Goal: Task Accomplishment & Management: Manage account settings

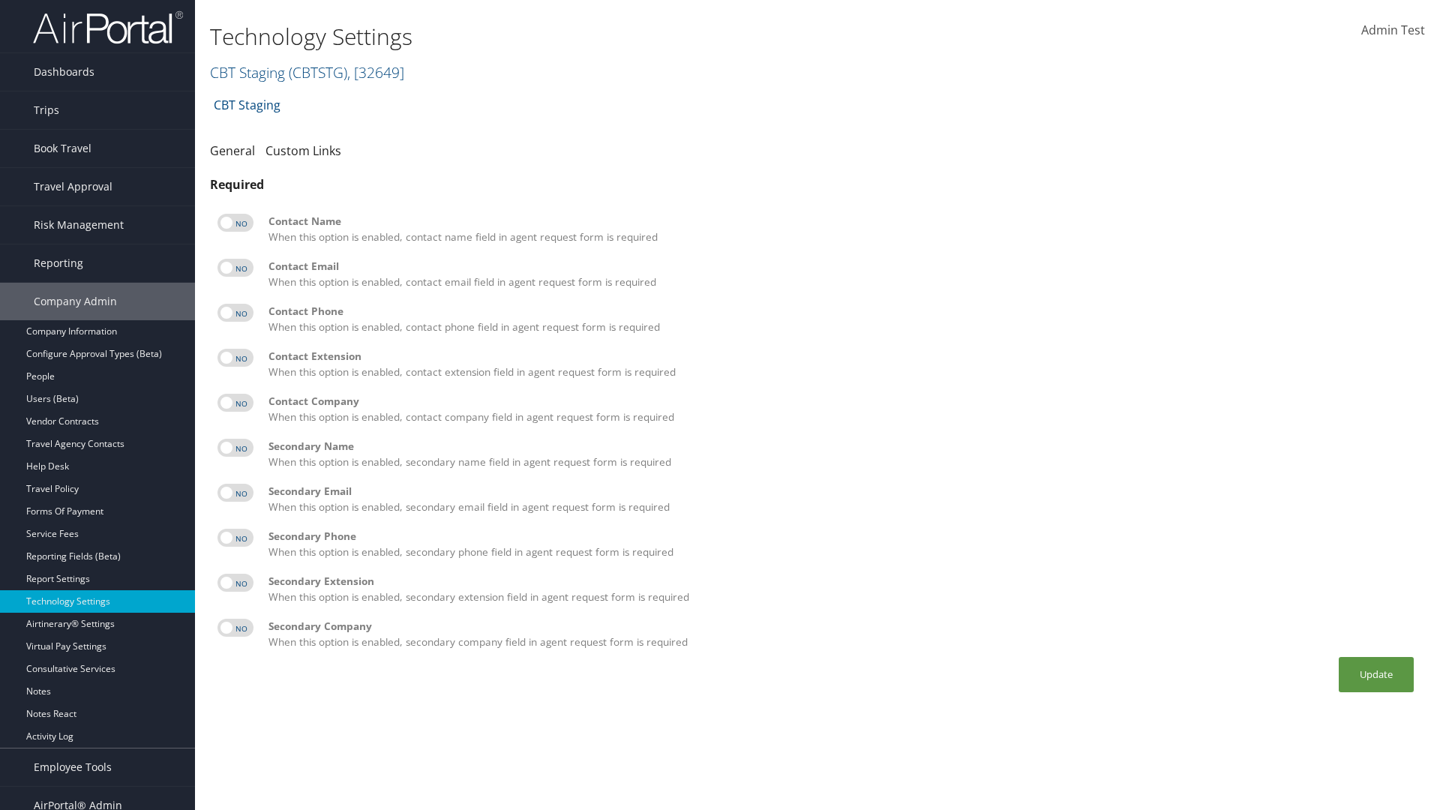
click at [236, 223] on label at bounding box center [236, 223] width 36 height 18
click at [235, 223] on input "checkbox" at bounding box center [230, 226] width 10 height 10
checkbox input "true"
click at [236, 268] on label at bounding box center [236, 268] width 36 height 18
click at [235, 268] on input "checkbox" at bounding box center [230, 271] width 10 height 10
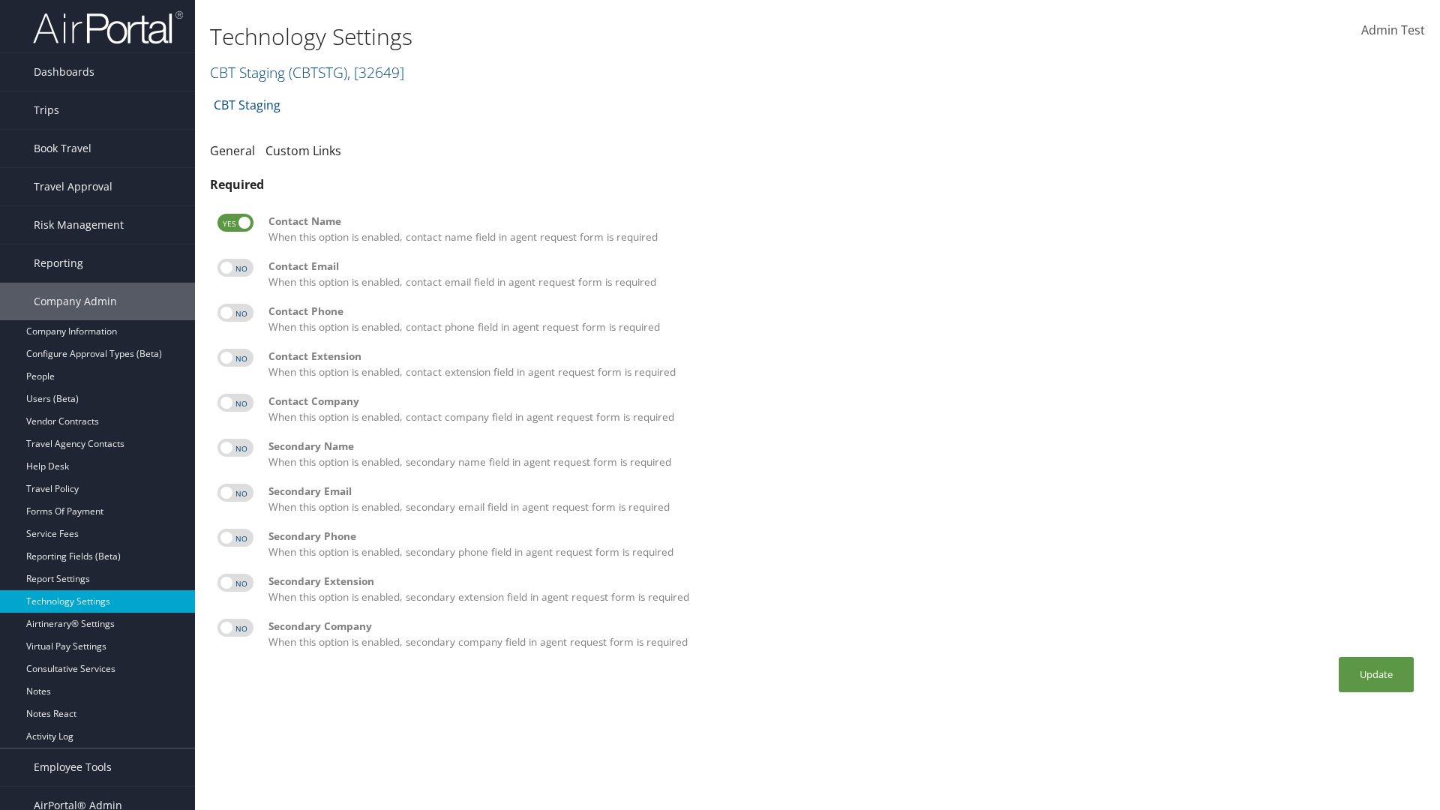
checkbox input "true"
click at [236, 313] on label at bounding box center [236, 313] width 36 height 18
click at [235, 313] on input "checkbox" at bounding box center [230, 316] width 10 height 10
checkbox input "true"
click at [236, 358] on label at bounding box center [236, 358] width 36 height 18
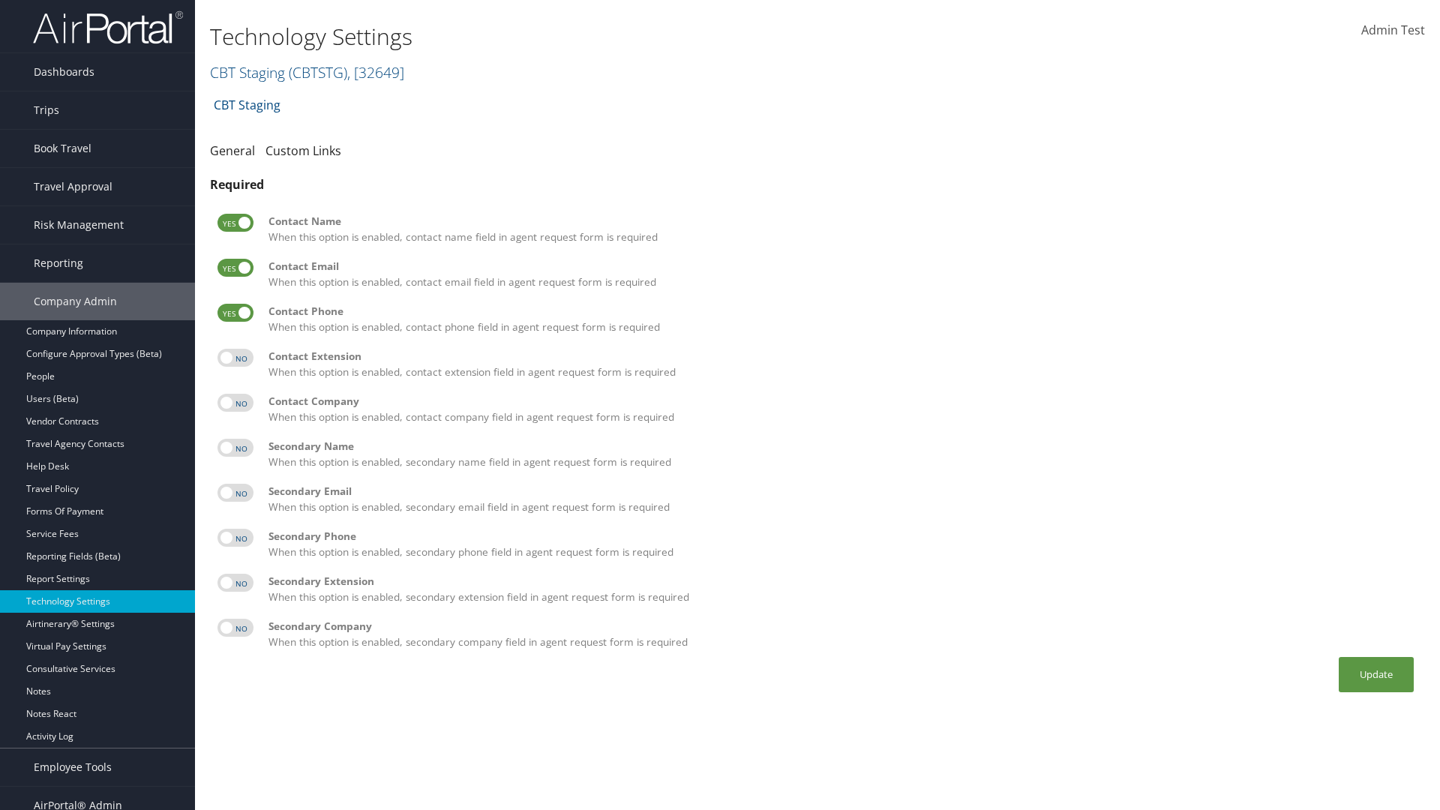
click at [235, 358] on input "checkbox" at bounding box center [230, 361] width 10 height 10
checkbox input "true"
click at [236, 403] on label at bounding box center [236, 403] width 36 height 18
click at [235, 403] on input "checkbox" at bounding box center [230, 406] width 10 height 10
checkbox input "true"
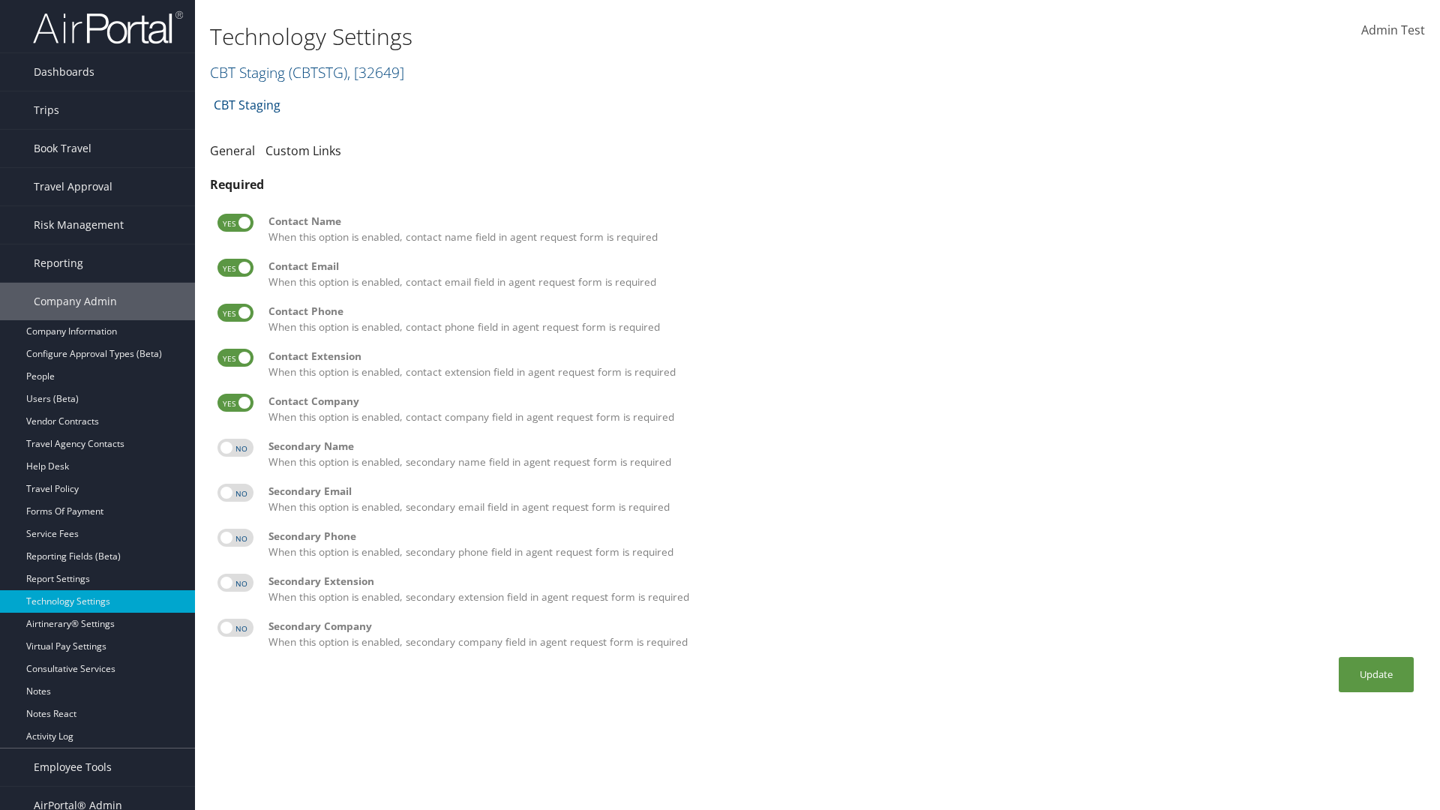
click at [236, 448] on label at bounding box center [236, 448] width 36 height 18
click at [235, 448] on input "checkbox" at bounding box center [230, 451] width 10 height 10
checkbox input "true"
click at [236, 493] on label at bounding box center [236, 493] width 36 height 18
click at [235, 493] on input "checkbox" at bounding box center [230, 496] width 10 height 10
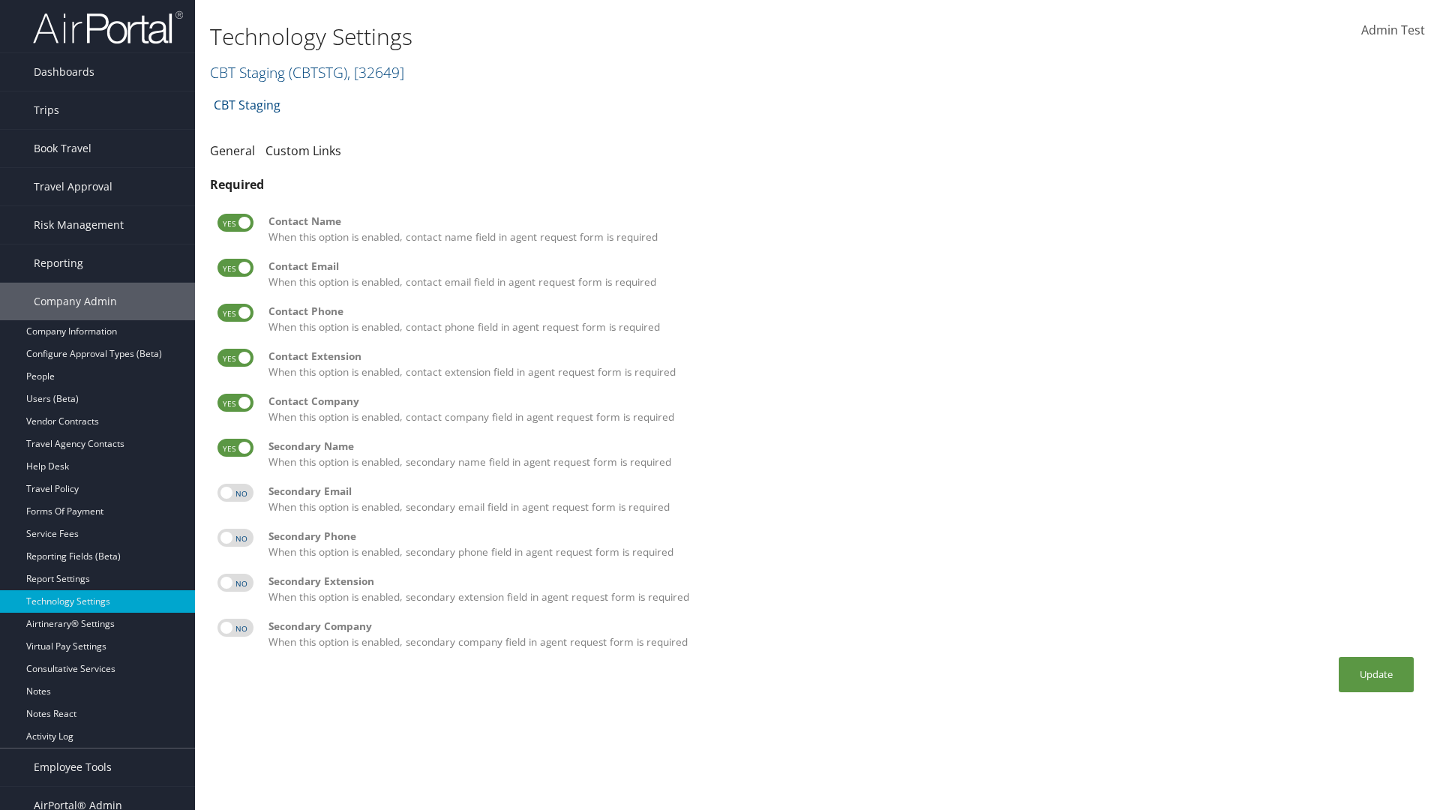
checkbox input "true"
click at [236, 538] on label at bounding box center [236, 538] width 36 height 18
click at [235, 538] on input "checkbox" at bounding box center [230, 541] width 10 height 10
checkbox input "true"
click at [236, 583] on label at bounding box center [236, 583] width 36 height 18
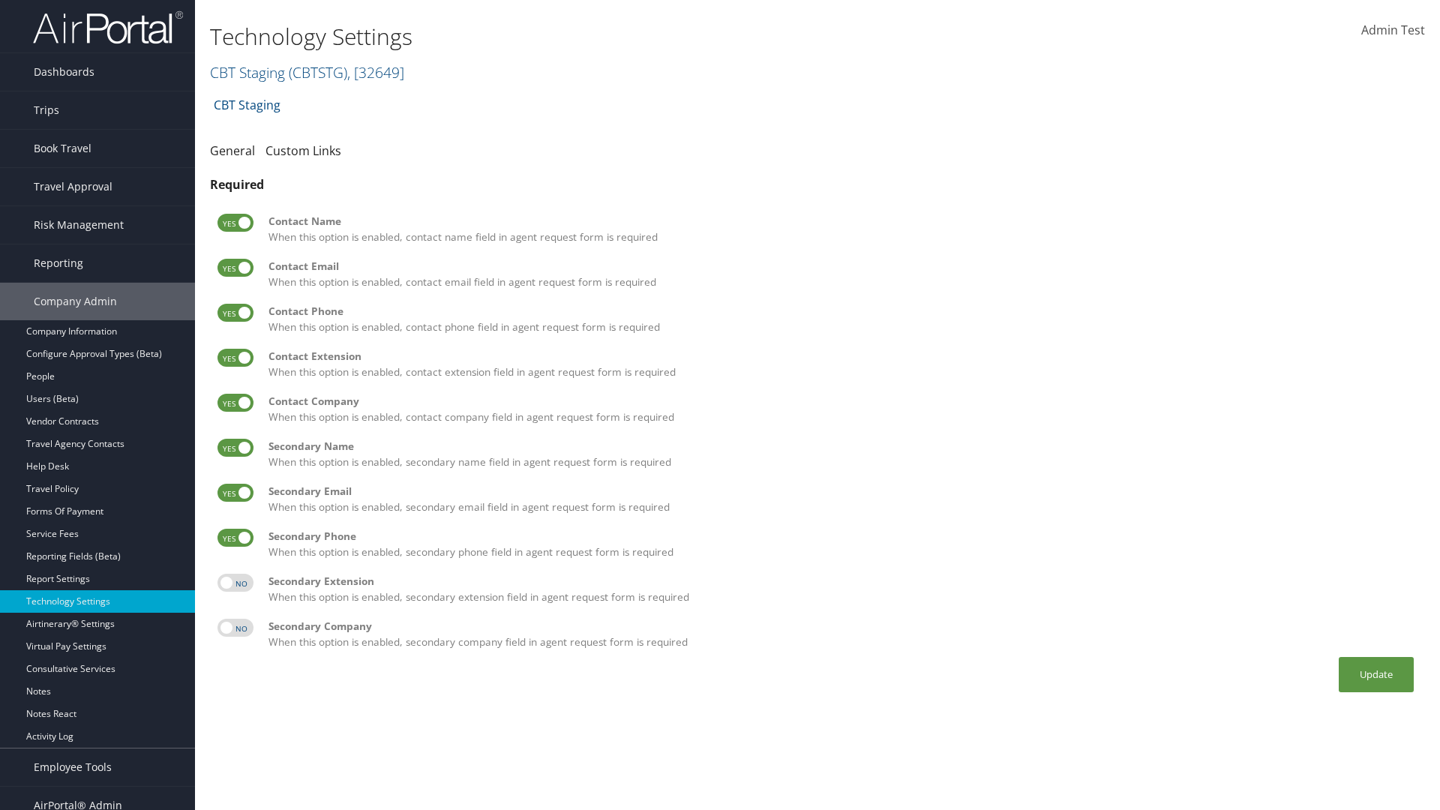
click at [235, 583] on input "checkbox" at bounding box center [230, 586] width 10 height 10
checkbox input "true"
click at [236, 628] on label at bounding box center [236, 628] width 36 height 18
click at [235, 628] on input "checkbox" at bounding box center [230, 631] width 10 height 10
checkbox input "true"
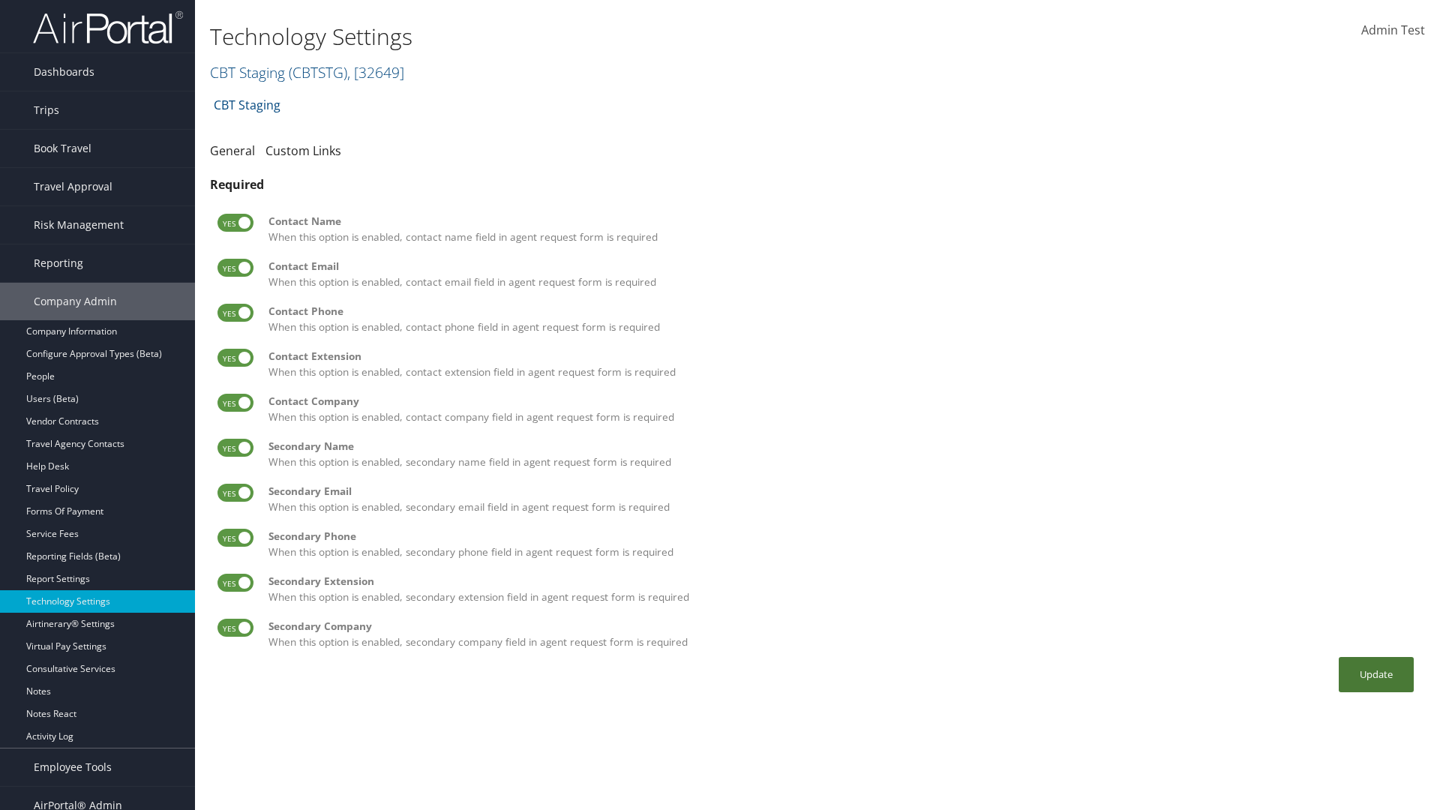
click at [1376, 674] on button "Update" at bounding box center [1376, 674] width 75 height 35
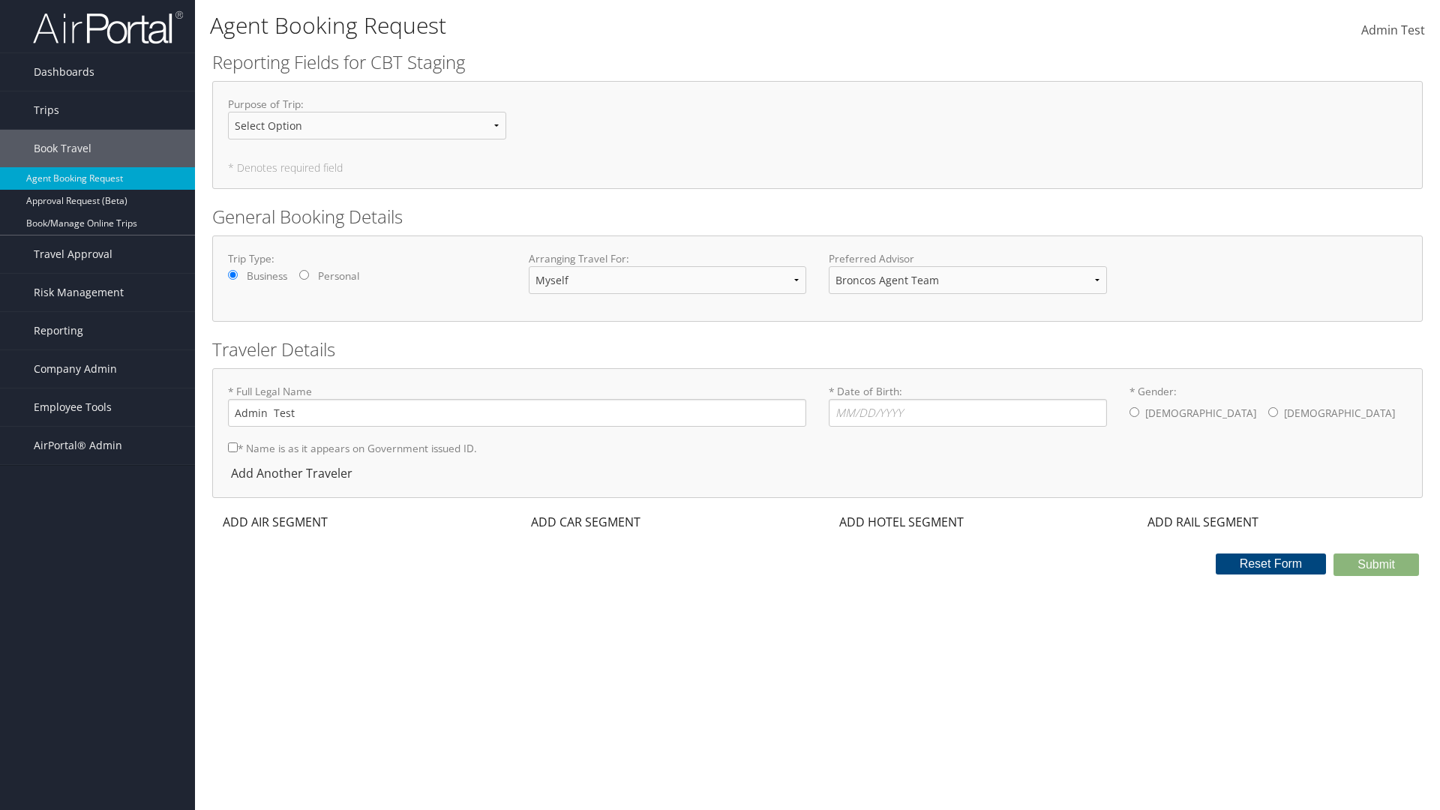
click at [275, 522] on div "ADD AIR SEGMENT" at bounding box center [273, 522] width 123 height 18
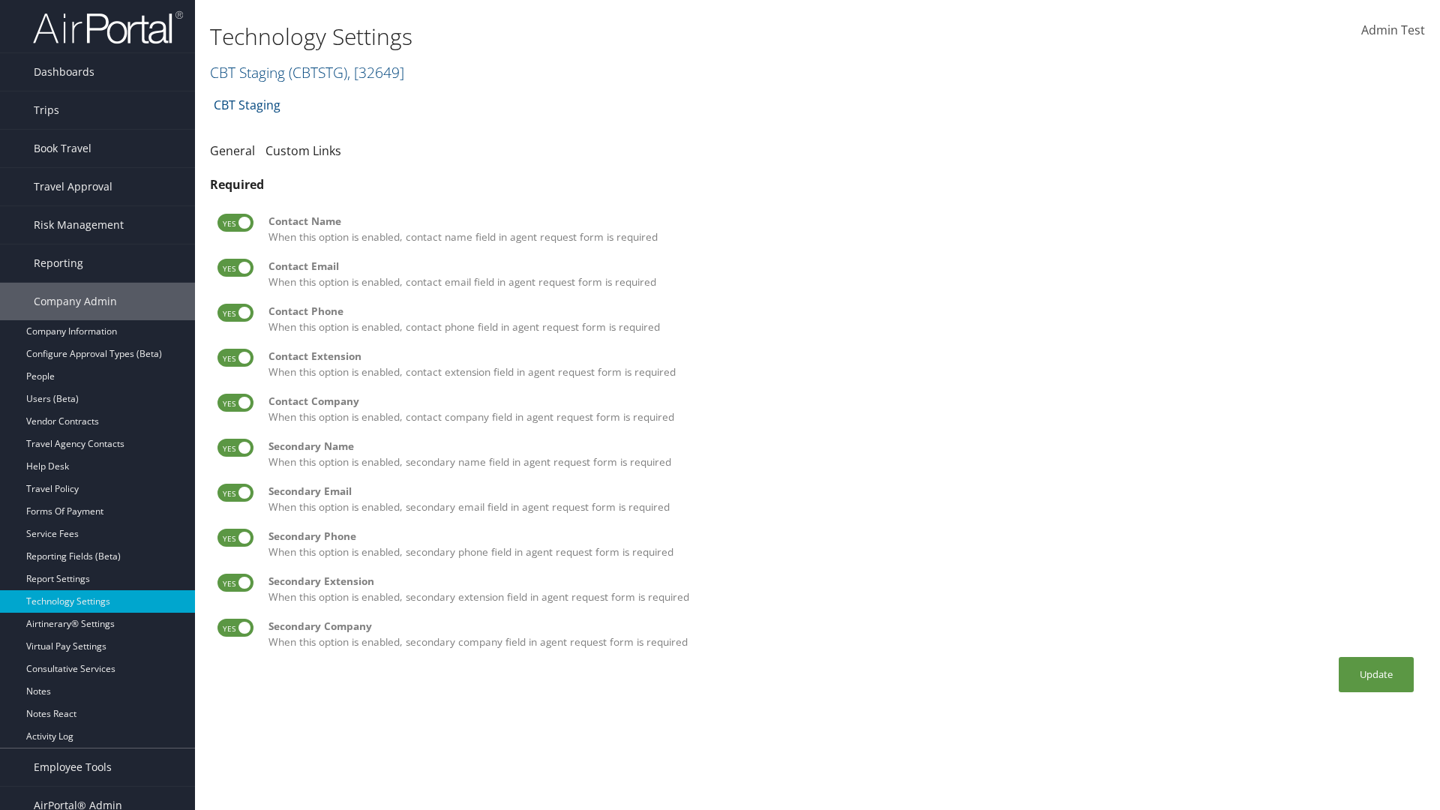
click at [236, 223] on label at bounding box center [236, 223] width 36 height 18
click at [235, 223] on input "checkbox" at bounding box center [230, 226] width 10 height 10
checkbox input "false"
click at [236, 268] on label at bounding box center [236, 268] width 36 height 18
click at [235, 268] on input "checkbox" at bounding box center [230, 271] width 10 height 10
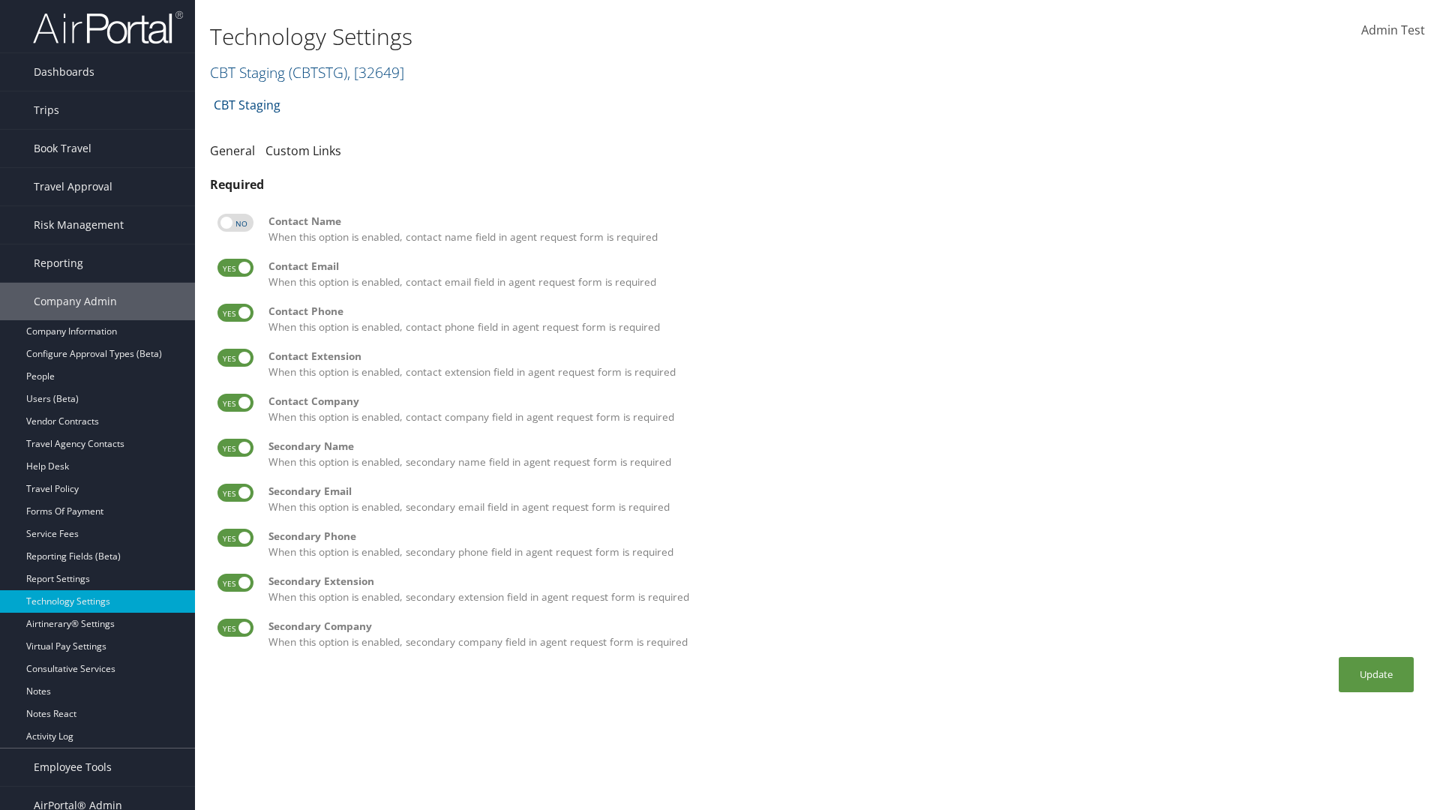
checkbox input "false"
click at [236, 313] on label at bounding box center [236, 313] width 36 height 18
click at [235, 313] on input "checkbox" at bounding box center [230, 316] width 10 height 10
checkbox input "false"
click at [236, 358] on label at bounding box center [236, 358] width 36 height 18
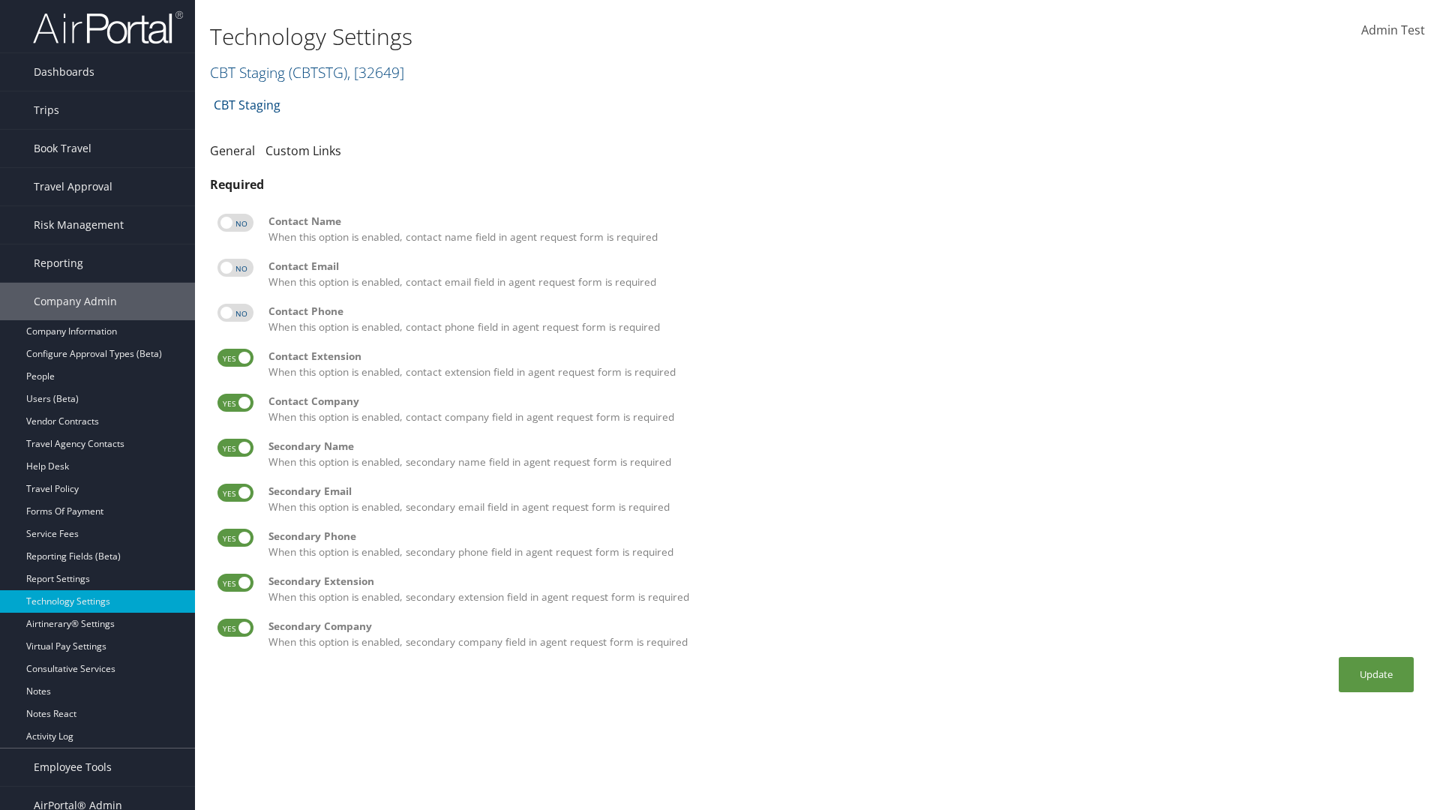
click at [235, 358] on input "checkbox" at bounding box center [230, 361] width 10 height 10
checkbox input "false"
click at [236, 403] on label at bounding box center [236, 403] width 36 height 18
click at [235, 403] on input "checkbox" at bounding box center [230, 406] width 10 height 10
checkbox input "false"
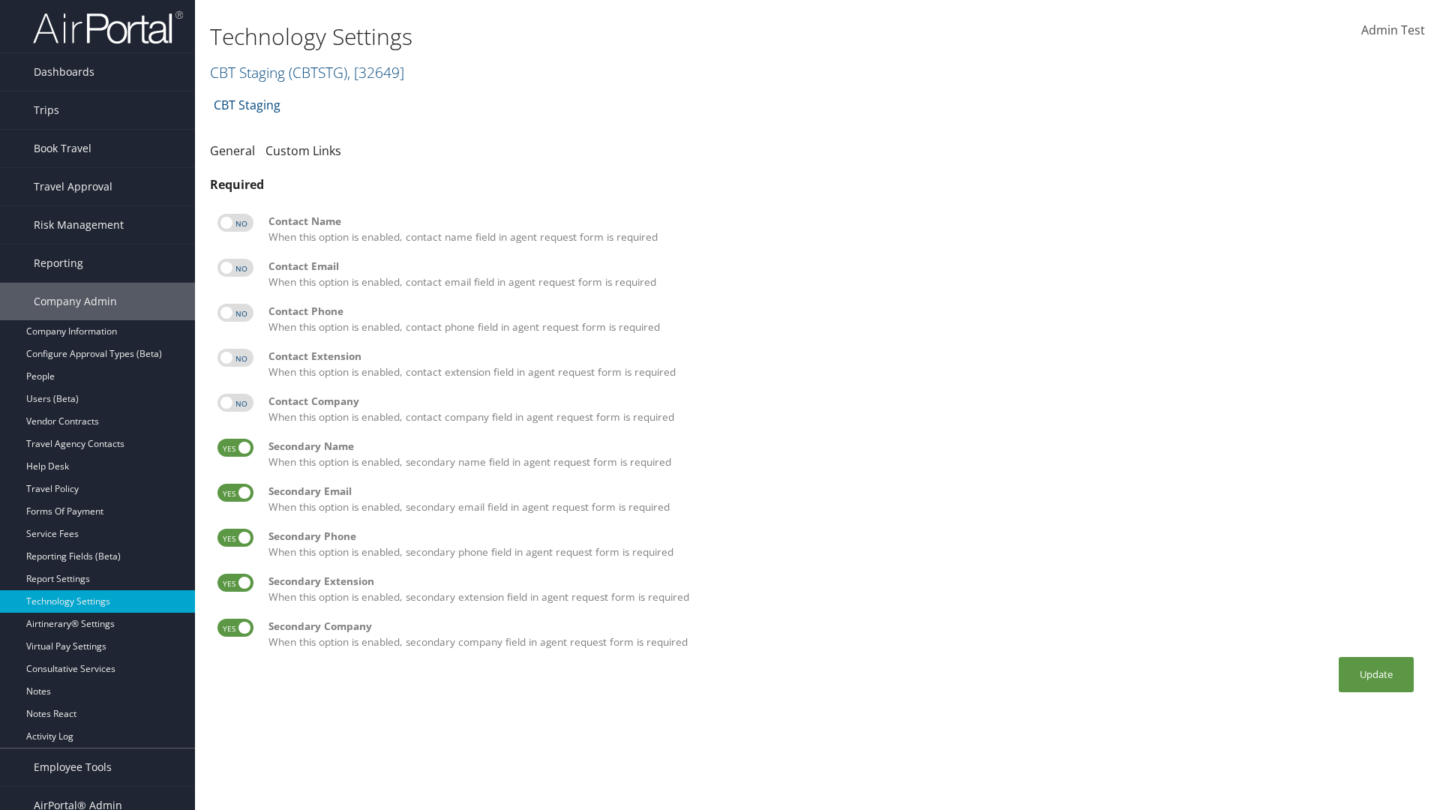
click at [236, 448] on label at bounding box center [236, 448] width 36 height 18
click at [235, 448] on input "checkbox" at bounding box center [230, 451] width 10 height 10
checkbox input "false"
click at [236, 493] on label at bounding box center [236, 493] width 36 height 18
click at [235, 493] on input "checkbox" at bounding box center [230, 496] width 10 height 10
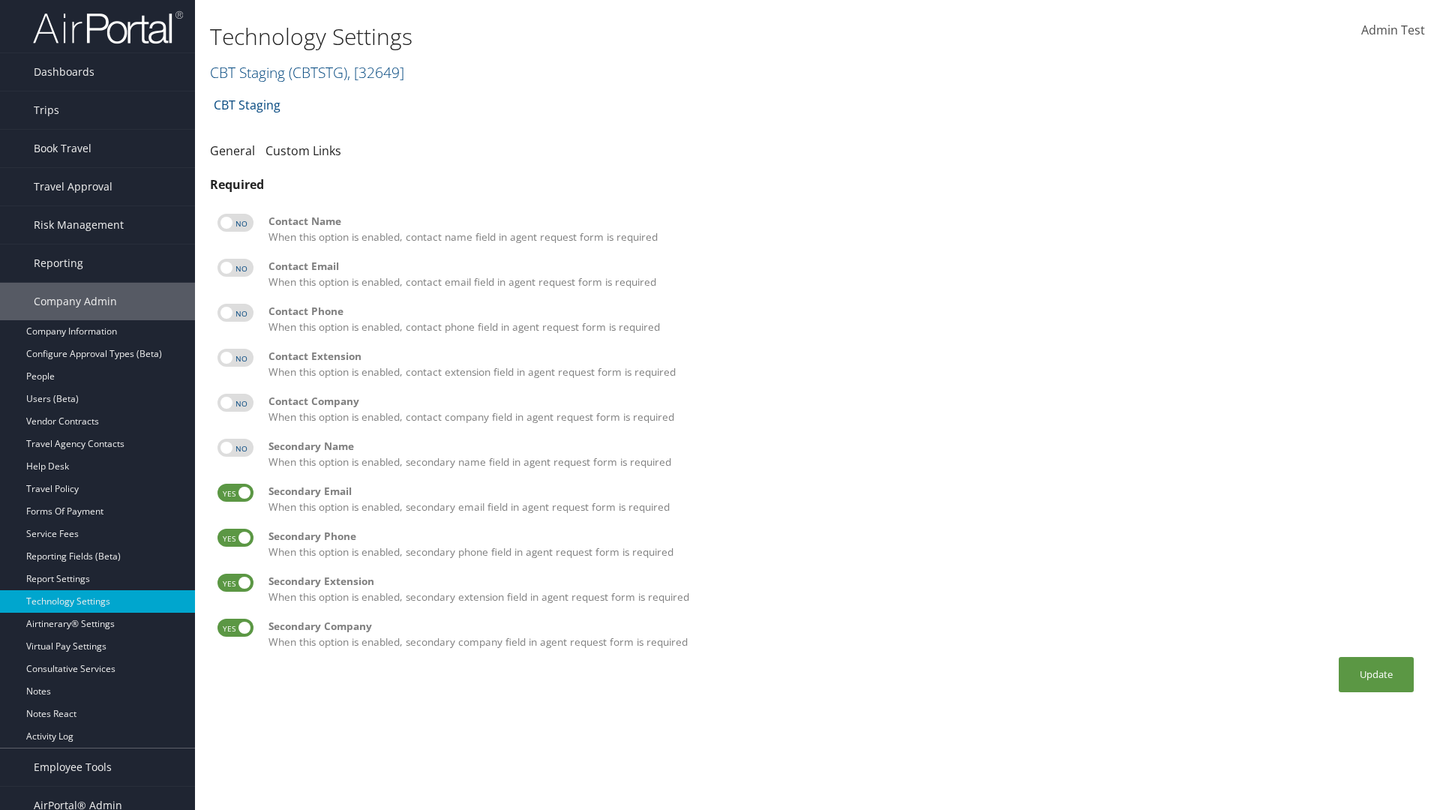
checkbox input "false"
click at [236, 538] on label at bounding box center [236, 538] width 36 height 18
click at [235, 538] on input "checkbox" at bounding box center [230, 541] width 10 height 10
checkbox input "false"
click at [236, 583] on label at bounding box center [236, 583] width 36 height 18
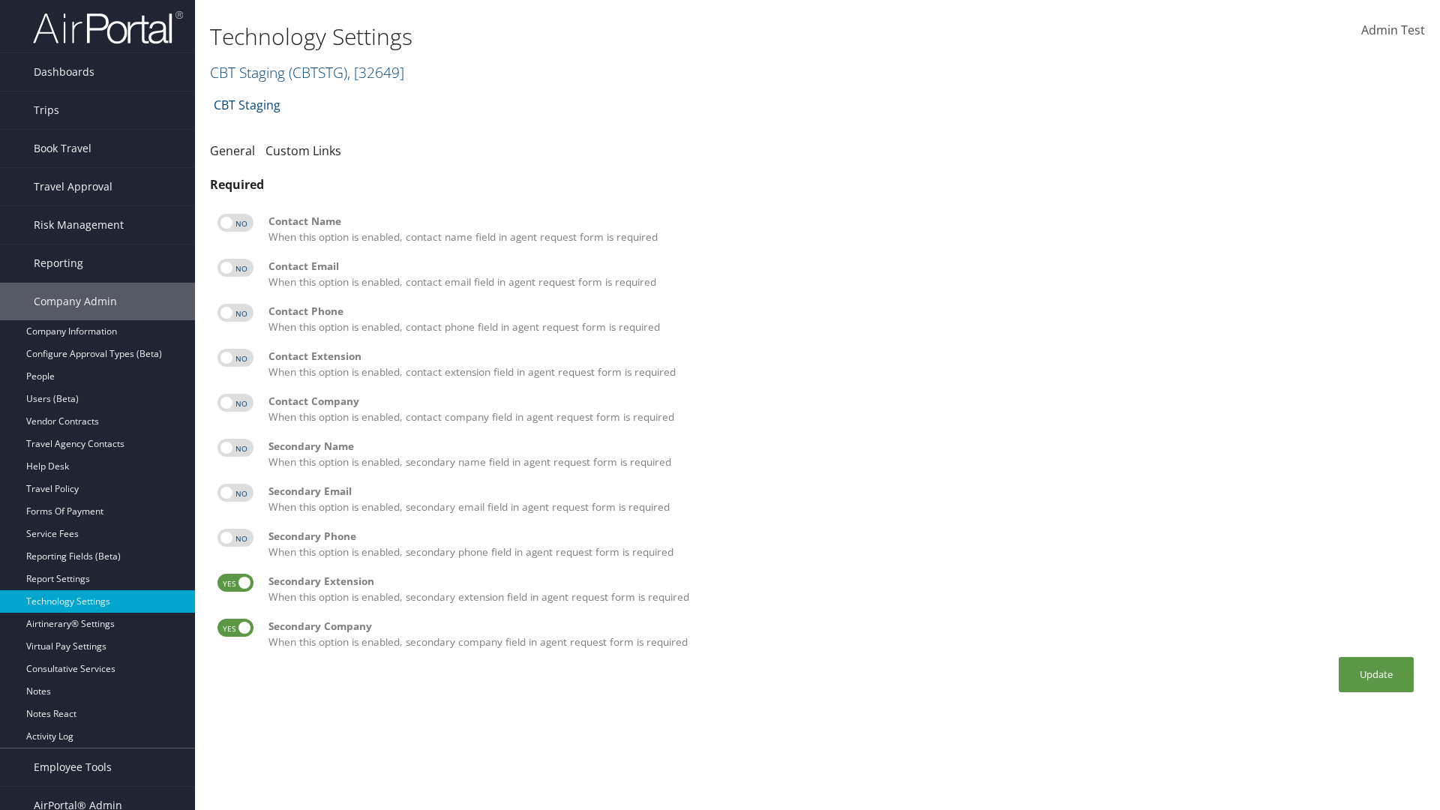
click at [235, 583] on input "checkbox" at bounding box center [230, 586] width 10 height 10
checkbox input "false"
click at [236, 628] on label at bounding box center [236, 628] width 36 height 18
click at [235, 628] on input "checkbox" at bounding box center [230, 631] width 10 height 10
checkbox input "false"
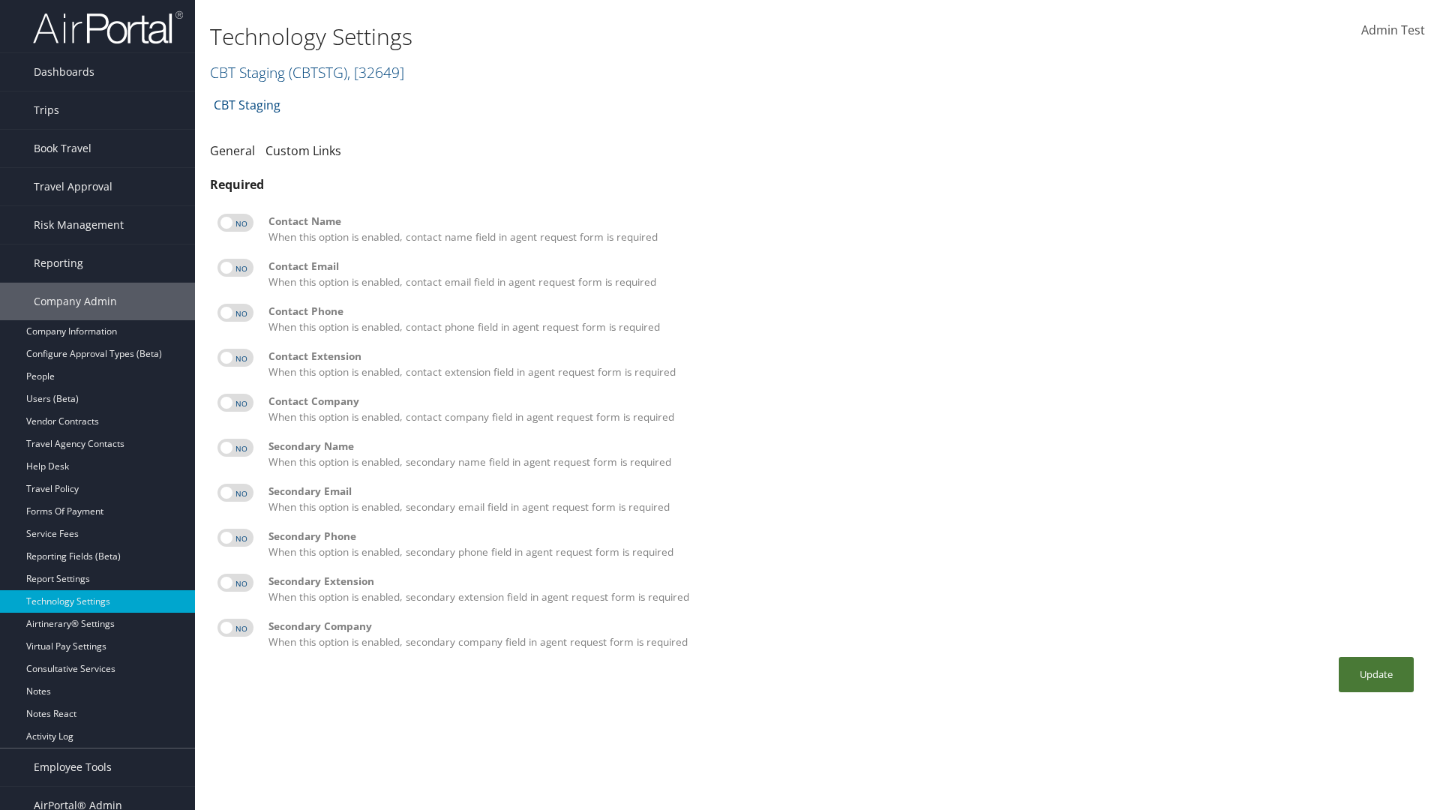
click at [1376, 674] on button "Update" at bounding box center [1376, 674] width 75 height 35
